Goal: Register for event/course

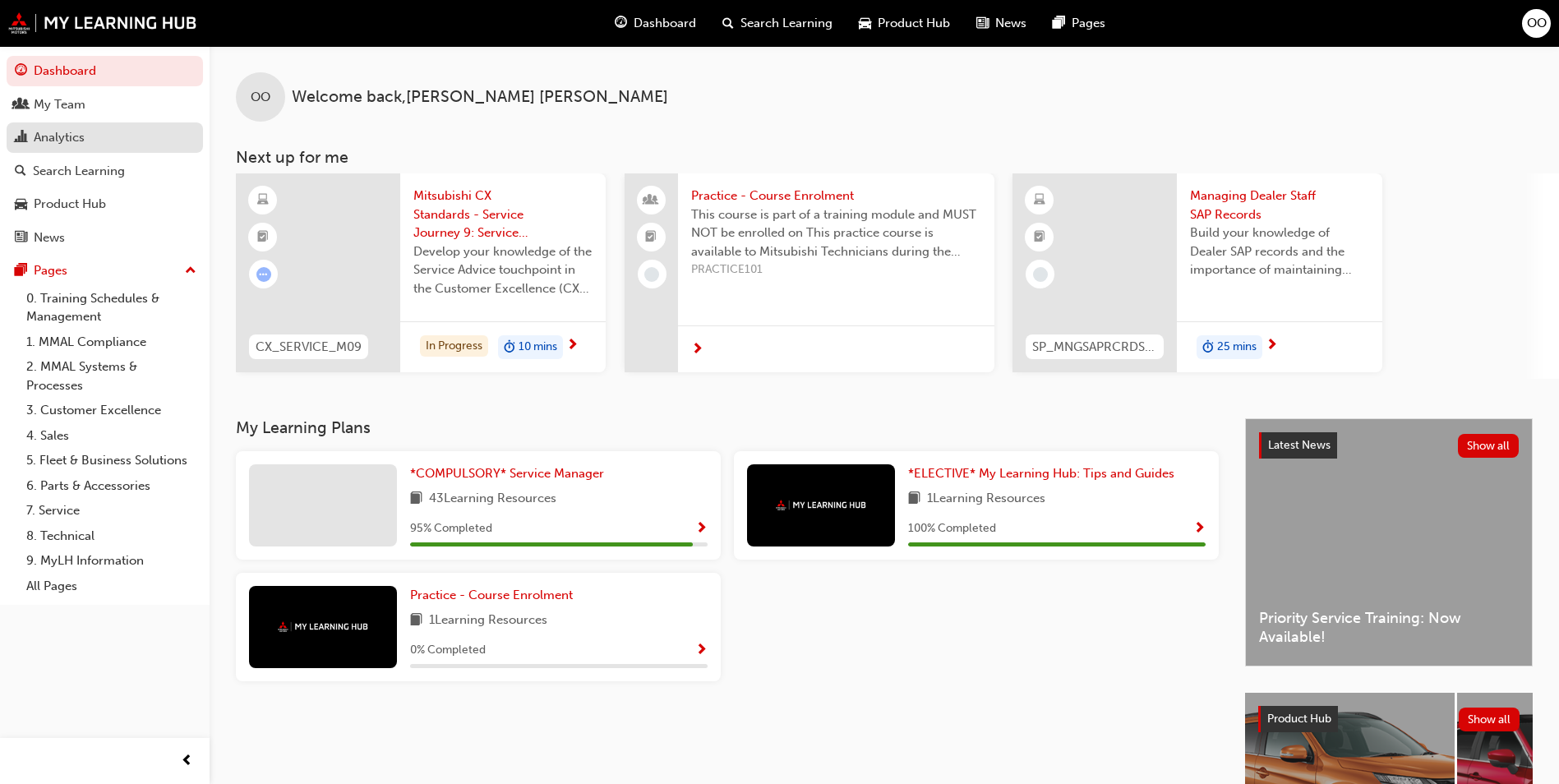
click at [92, 141] on div "Analytics" at bounding box center [104, 137] width 180 height 21
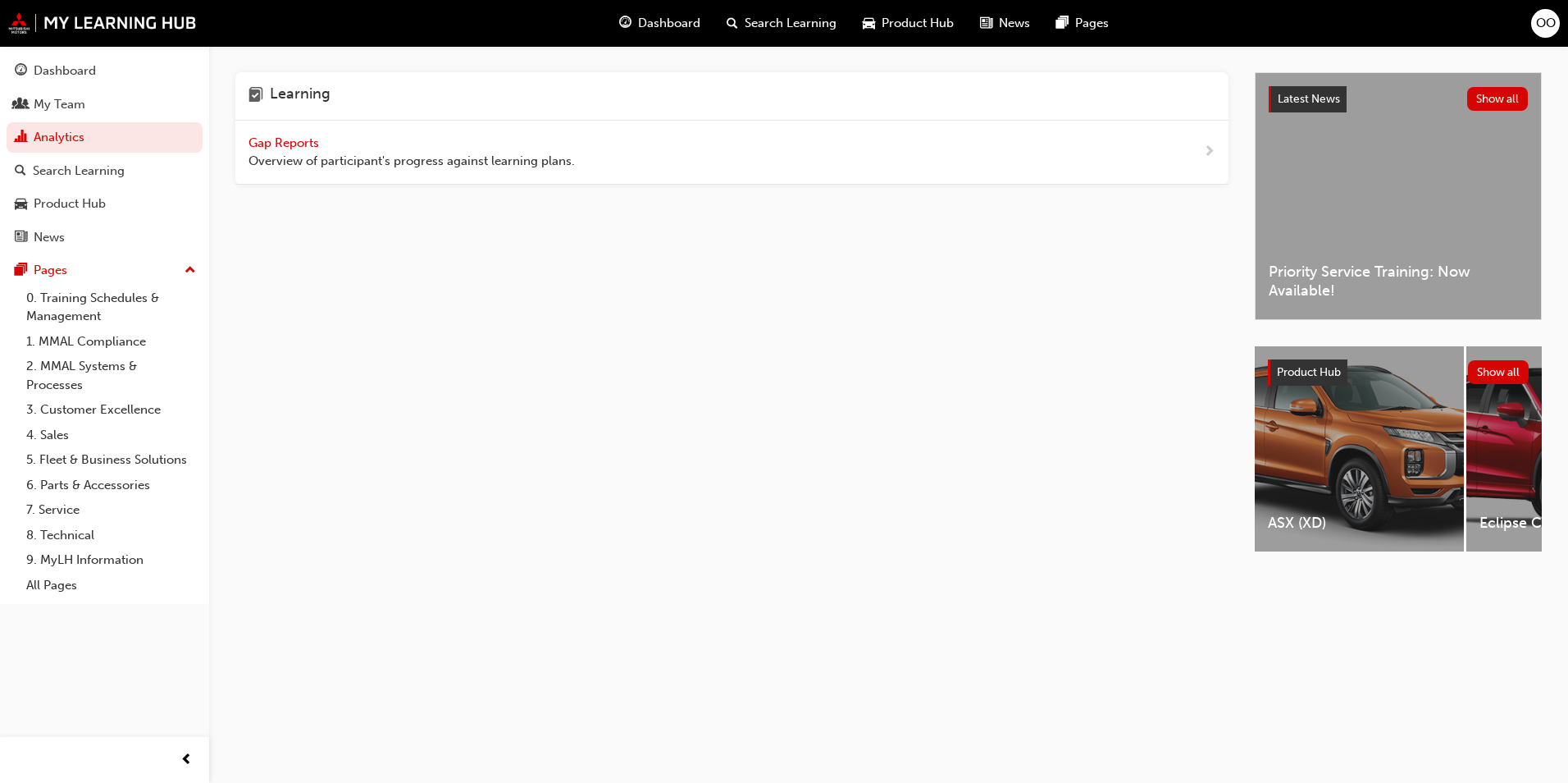
click at [296, 142] on span "Gap Reports" at bounding box center [286, 142] width 74 height 14
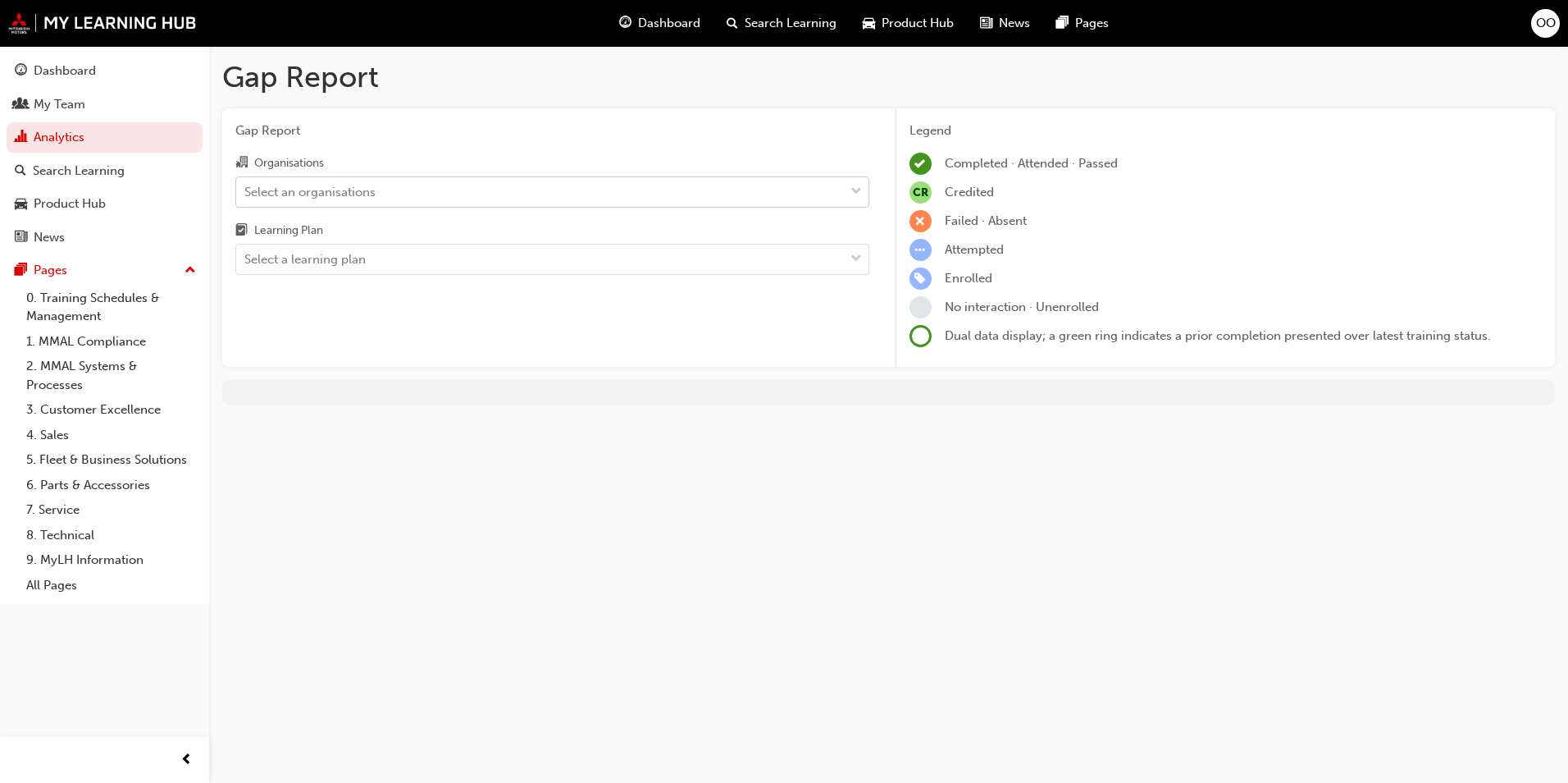
click at [398, 188] on div "Select an organisations" at bounding box center [539, 192] width 608 height 29
click at [246, 188] on input "Organisations Select an organisations" at bounding box center [245, 190] width 2 height 14
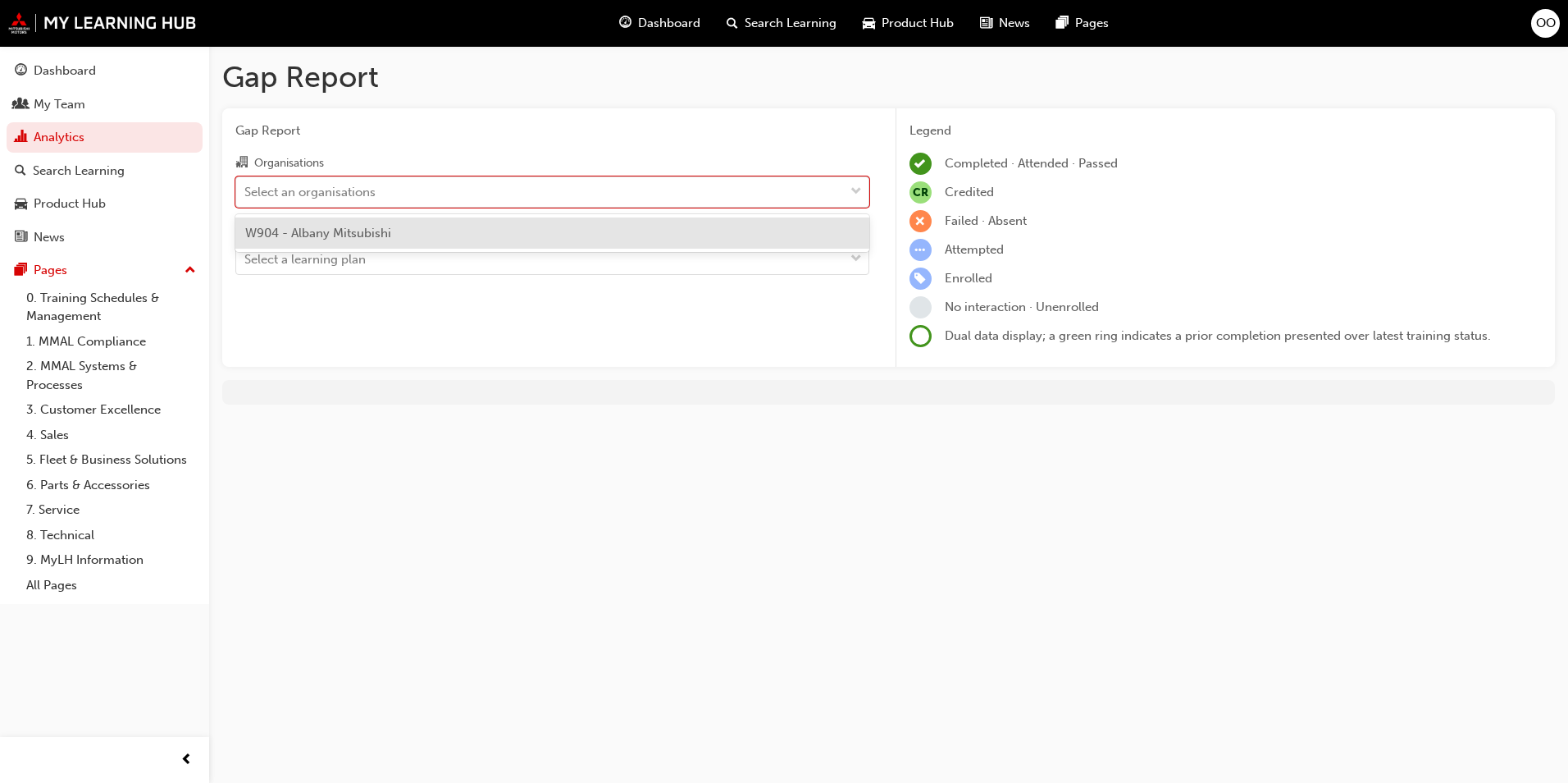
click at [379, 232] on span "W904 - Albany Mitsubishi" at bounding box center [318, 232] width 146 height 14
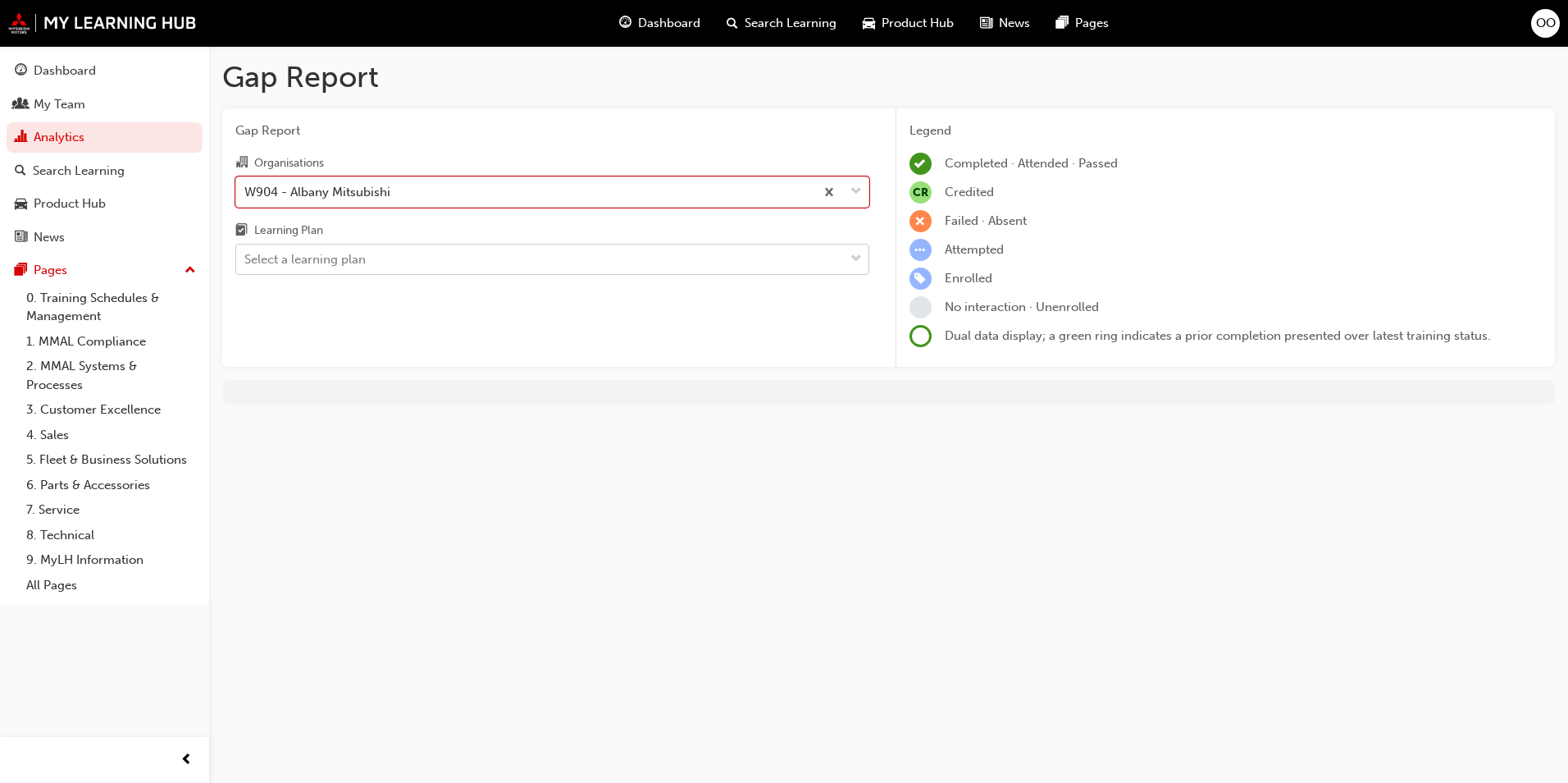
click at [382, 254] on div "Select a learning plan" at bounding box center [539, 259] width 608 height 29
click at [246, 254] on input "Learning Plan Select a learning plan" at bounding box center [245, 259] width 2 height 14
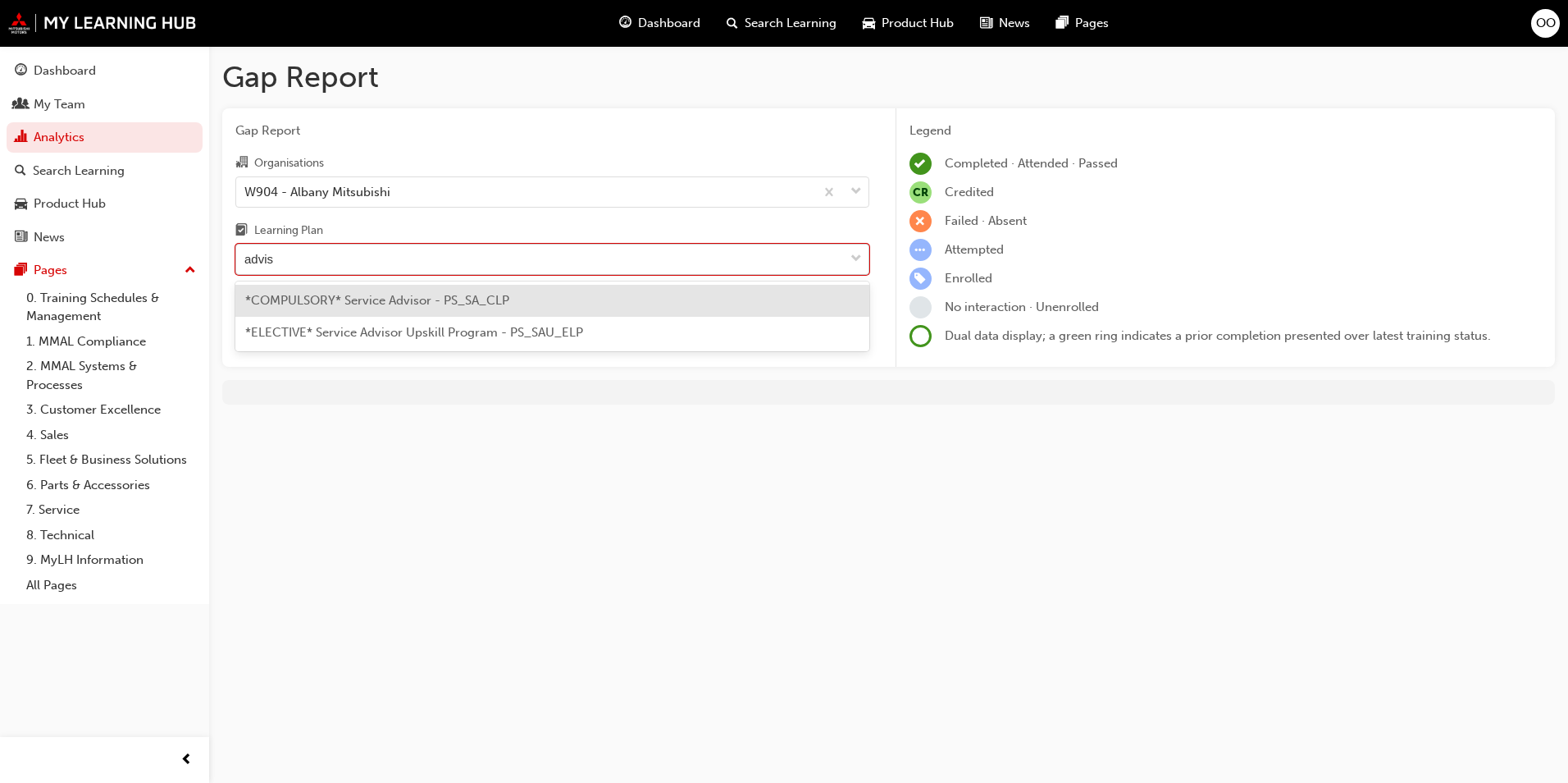
type input "adviso"
click at [442, 299] on span "*COMPULSORY* Service Advisor - PS_SA_CLP" at bounding box center [376, 300] width 264 height 14
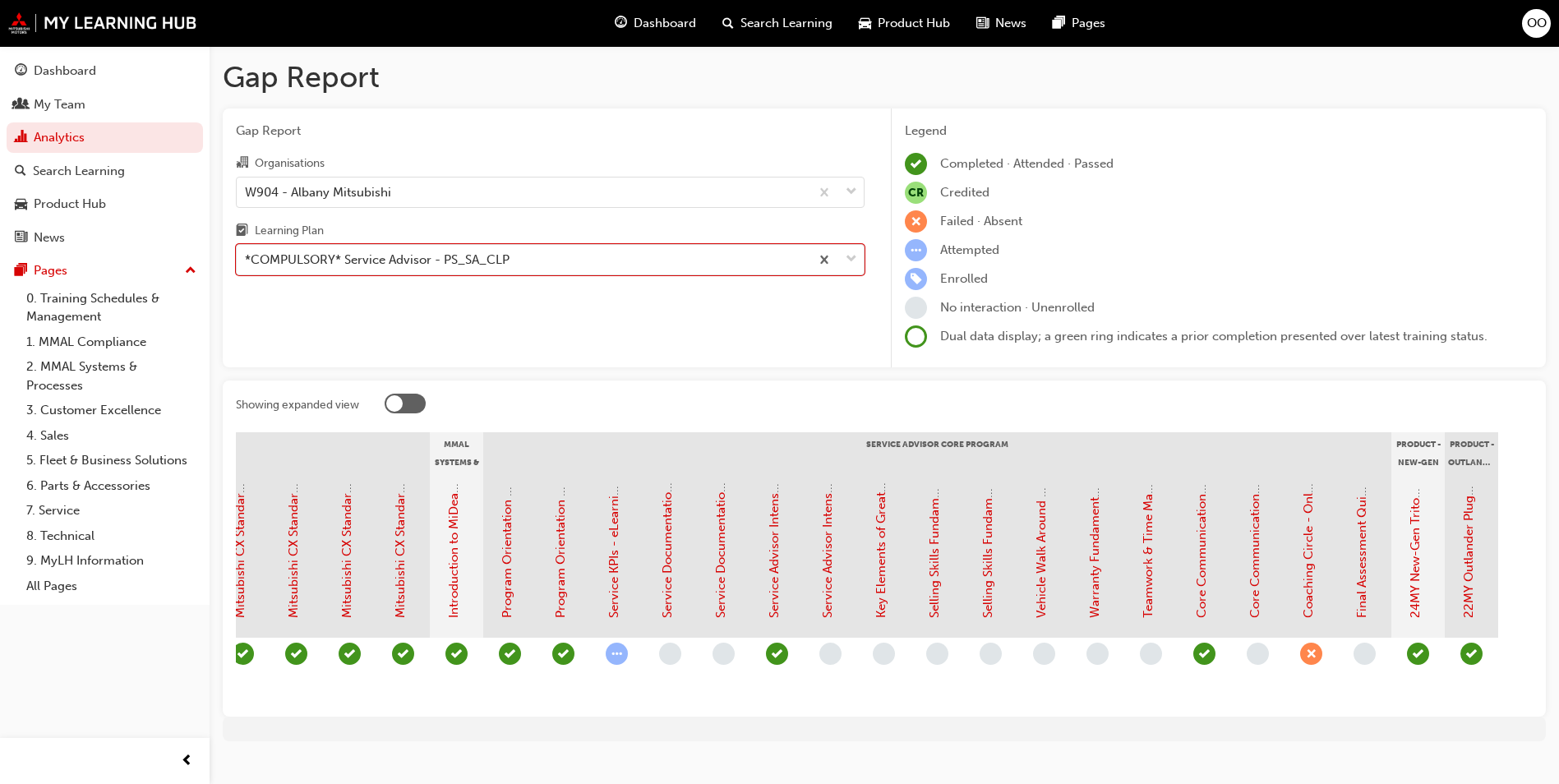
scroll to position [0, 1358]
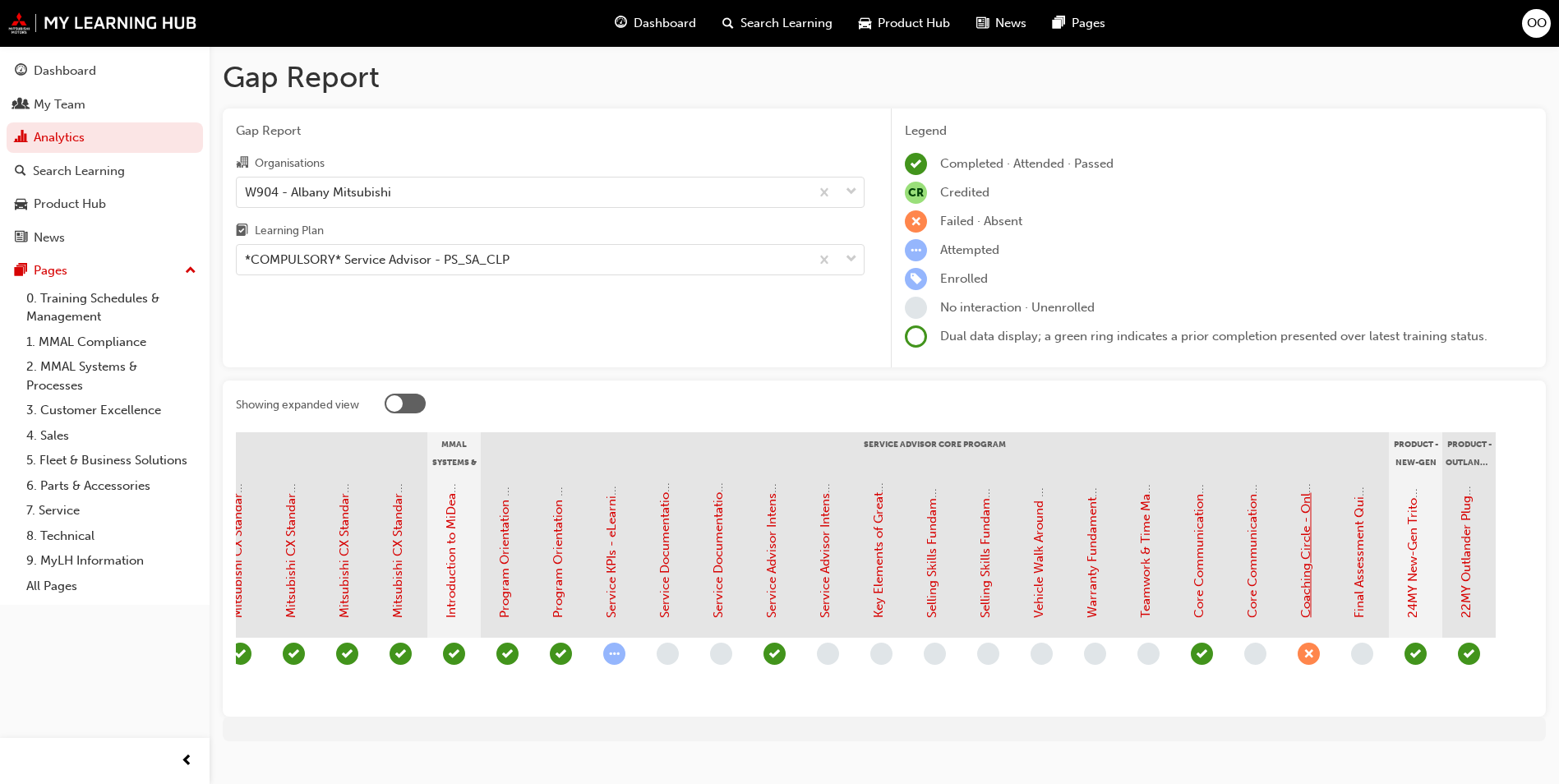
click at [1310, 577] on link "Coaching Circle - Online Instructor Led Training (Service Advisor Core Program)" at bounding box center [1306, 389] width 14 height 458
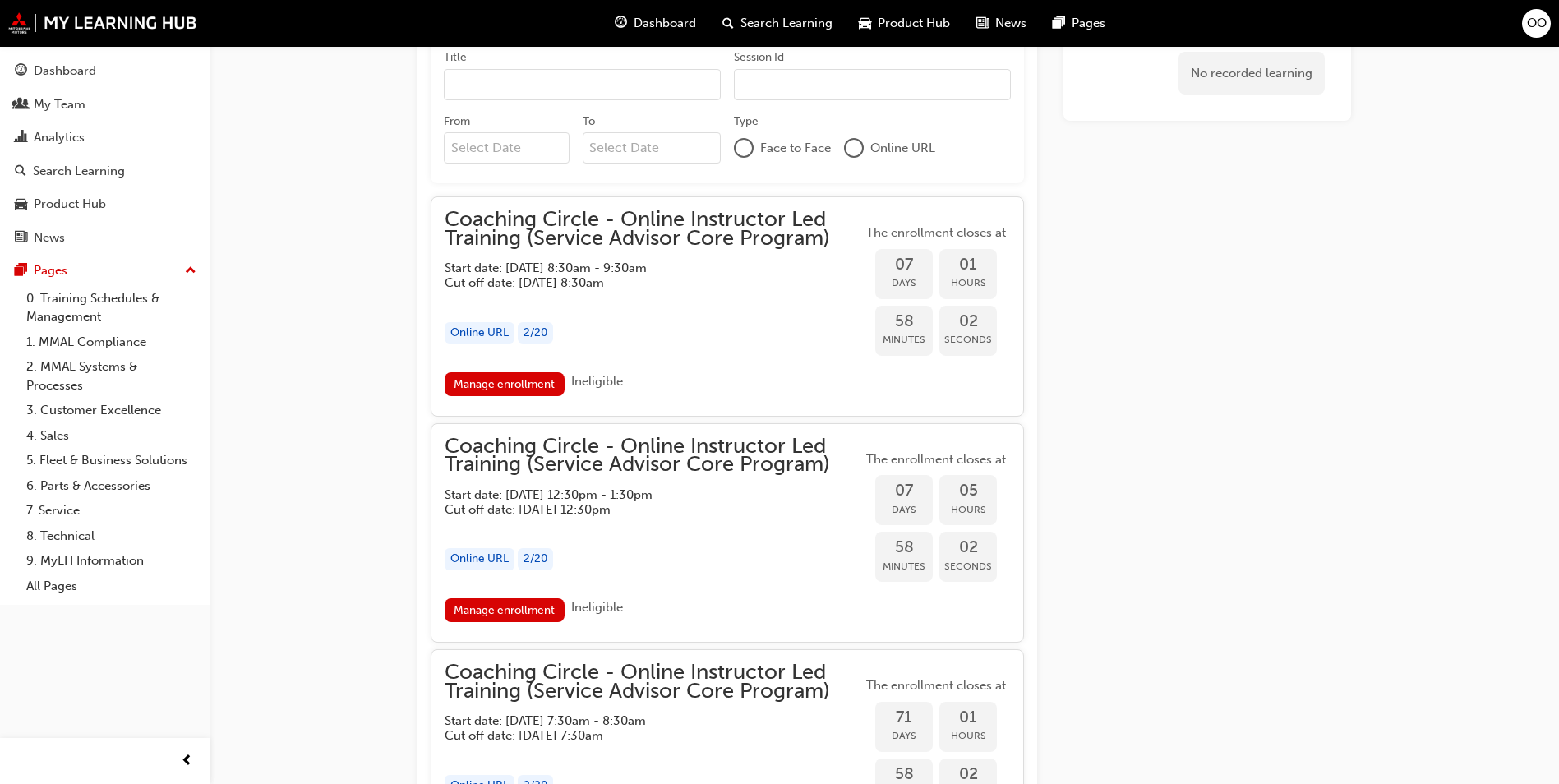
scroll to position [1501, 0]
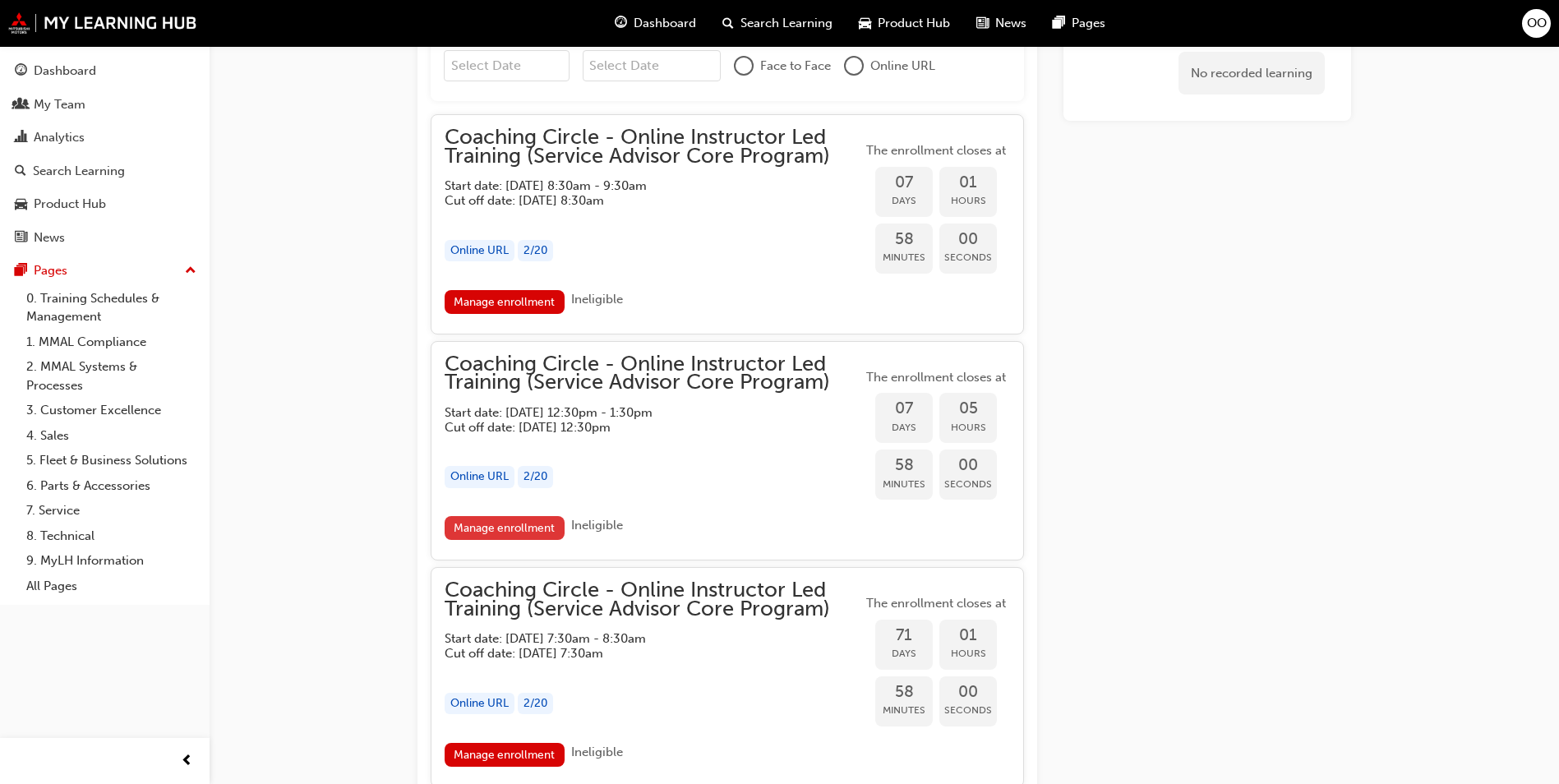
click at [519, 527] on link "Manage enrollment" at bounding box center [505, 528] width 120 height 23
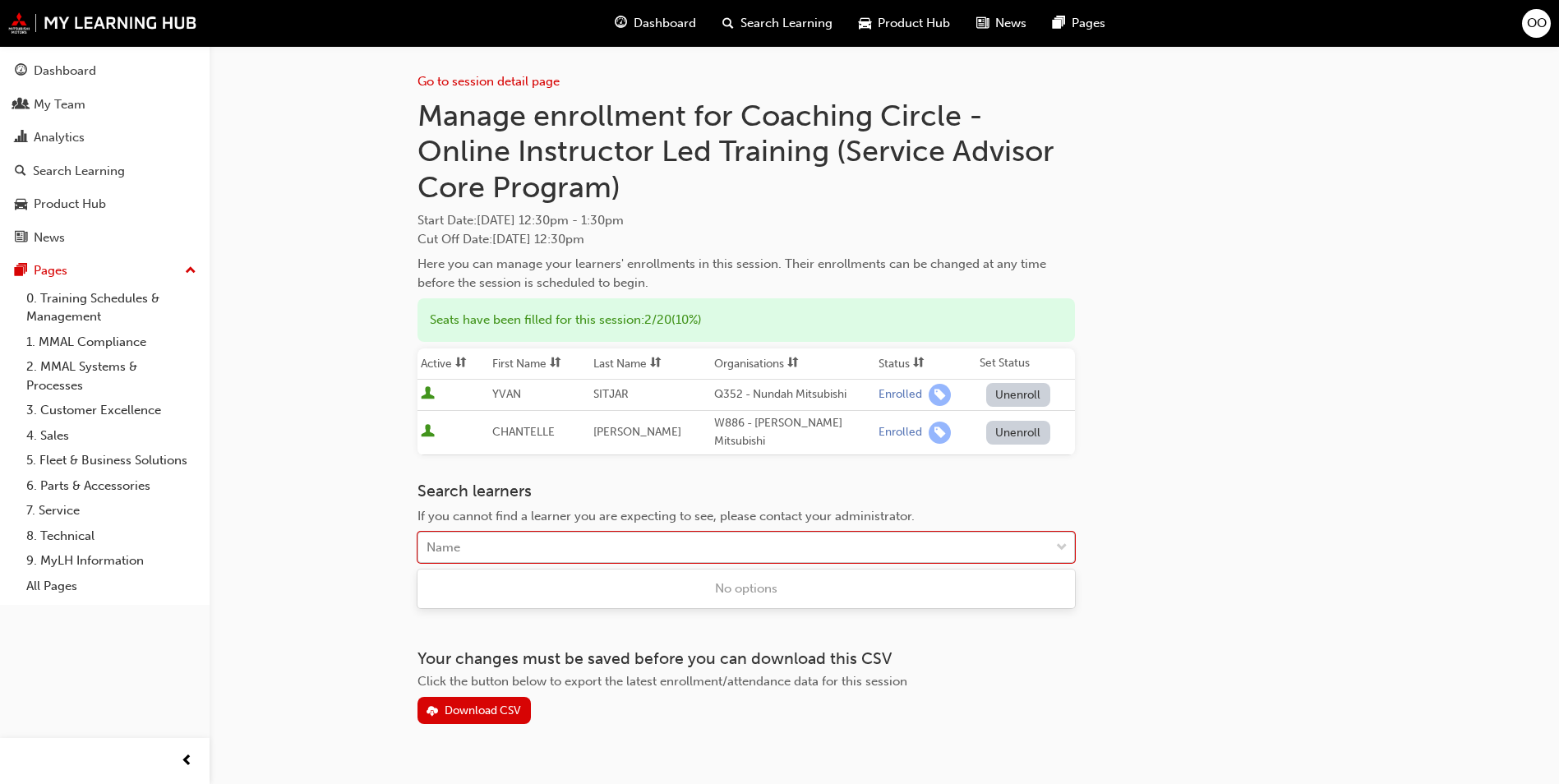
click at [576, 544] on div "Name" at bounding box center [733, 548] width 631 height 29
type input "[PERSON_NAME]"
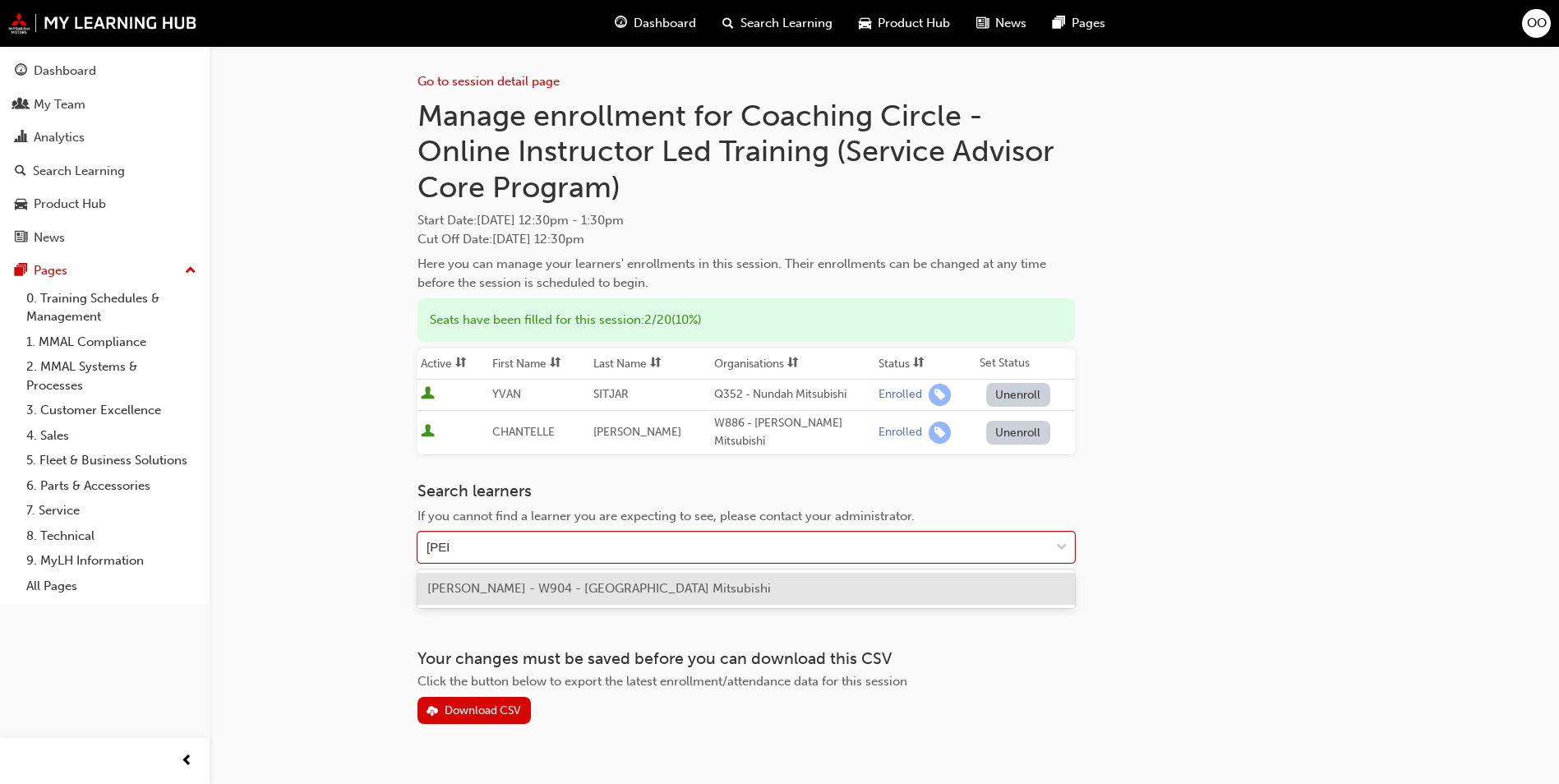
click at [614, 593] on span "[PERSON_NAME] - W904 - [GEOGRAPHIC_DATA] Mitsubishi" at bounding box center [599, 588] width 344 height 14
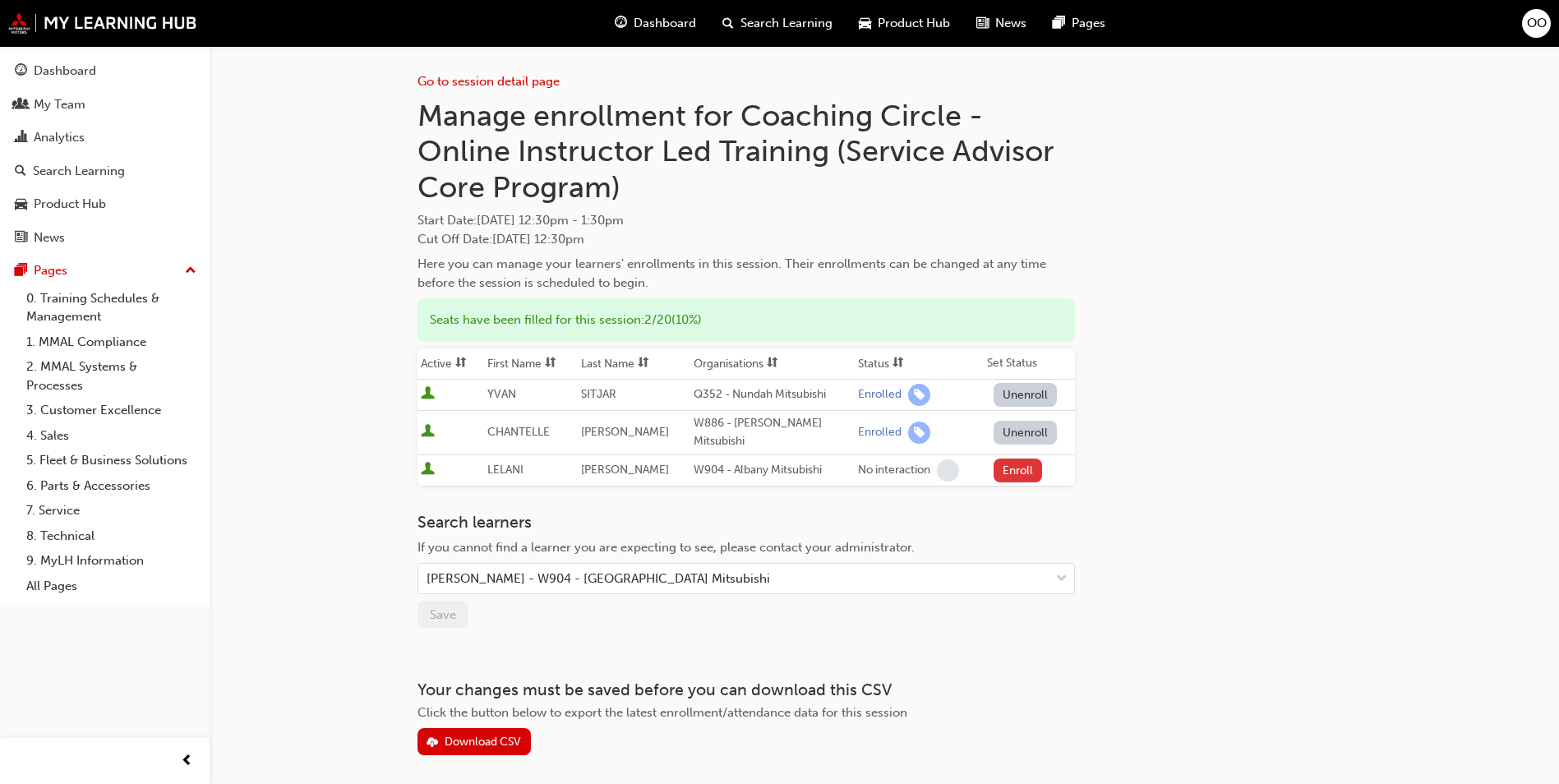
click at [1016, 469] on button "Enroll" at bounding box center [1018, 470] width 50 height 23
